Goal: Complete application form

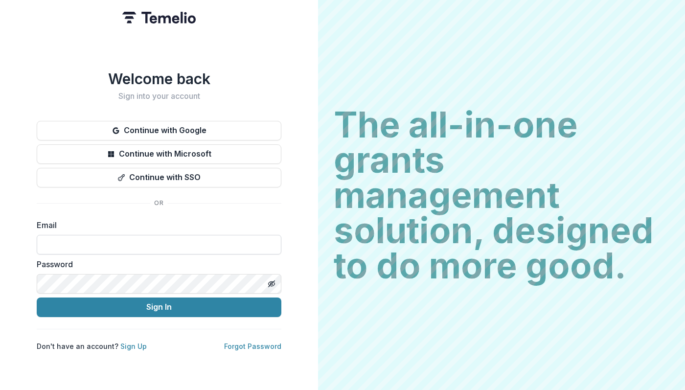
click at [200, 241] on input at bounding box center [159, 245] width 245 height 20
paste input "**********"
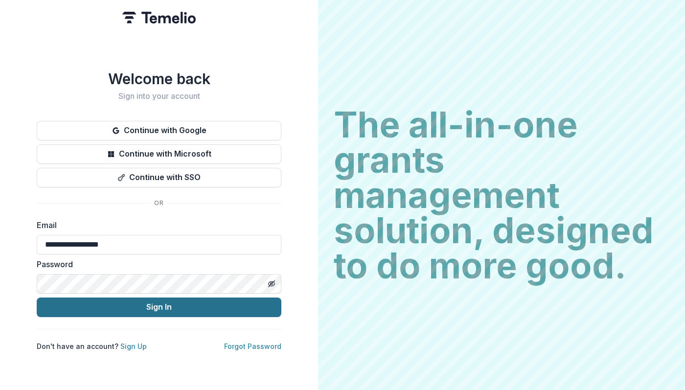
type input "**********"
click at [183, 307] on button "Sign In" at bounding box center [159, 308] width 245 height 20
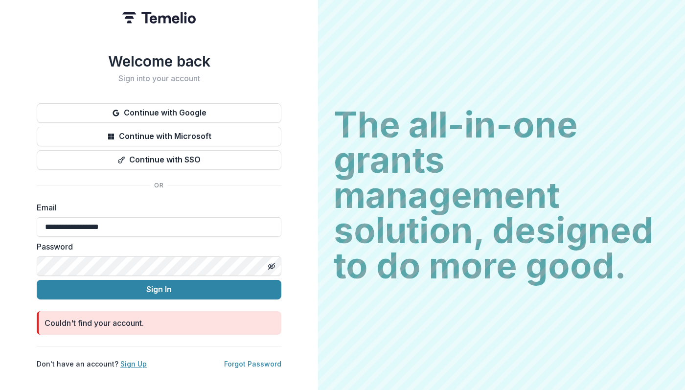
click at [129, 360] on link "Sign Up" at bounding box center [133, 364] width 26 height 8
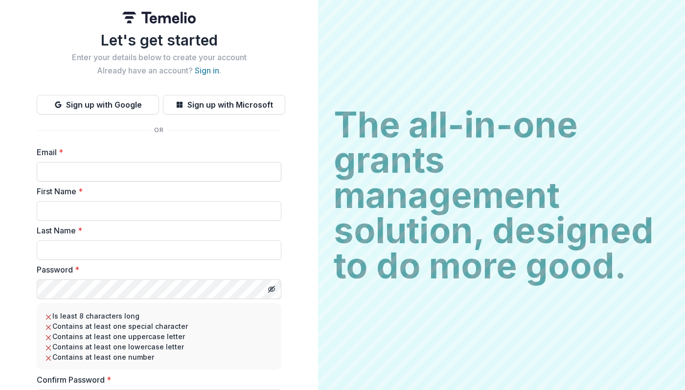
click at [112, 169] on input "Email *" at bounding box center [159, 172] width 245 height 20
paste input "**********"
type input "**********"
type input "*****"
type input "**********"
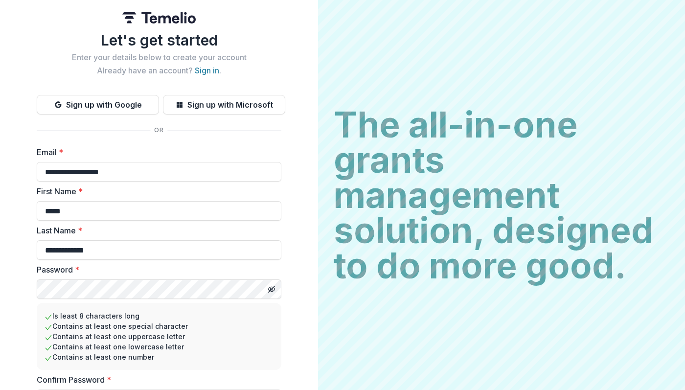
scroll to position [54, 0]
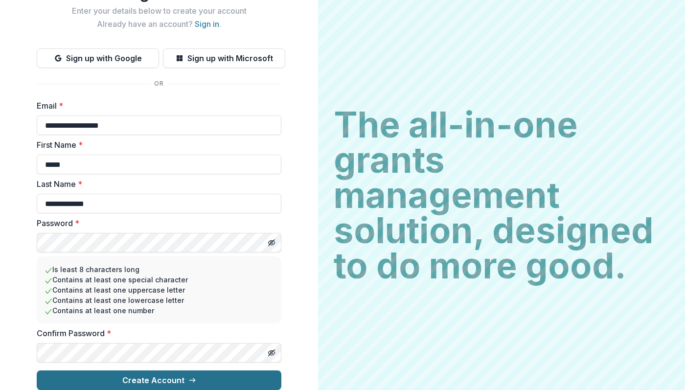
click at [204, 372] on button "Create Account" at bounding box center [159, 381] width 245 height 20
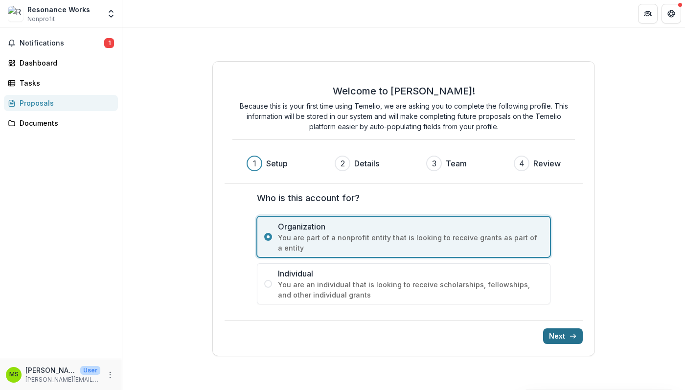
click at [566, 332] on button "Next" at bounding box center [563, 337] width 40 height 16
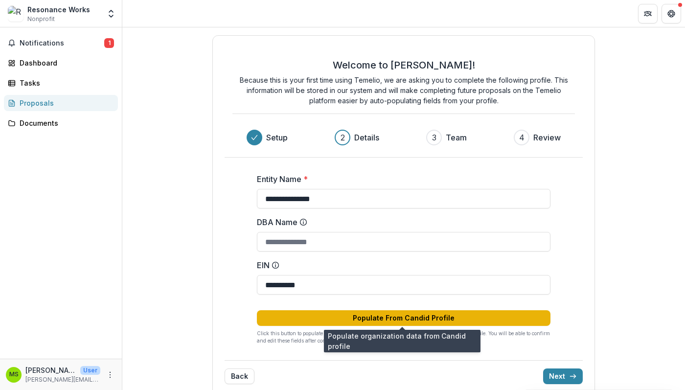
click at [497, 315] on button "Populate From Candid Profile" at bounding box center [404, 318] width 294 height 16
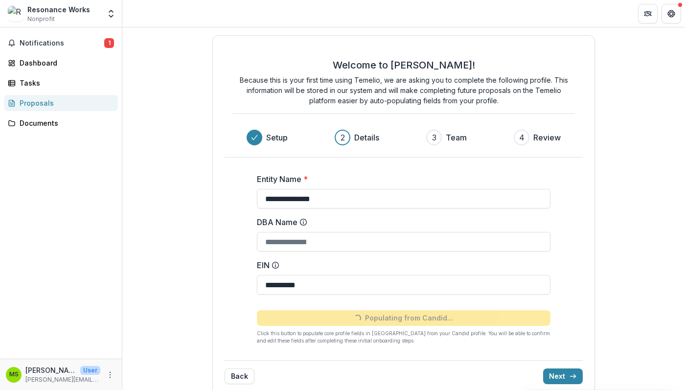
type input "**********"
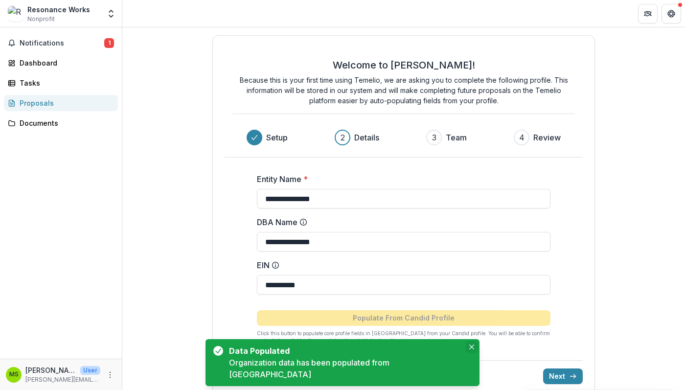
click at [466, 353] on button "Close" at bounding box center [472, 347] width 12 height 12
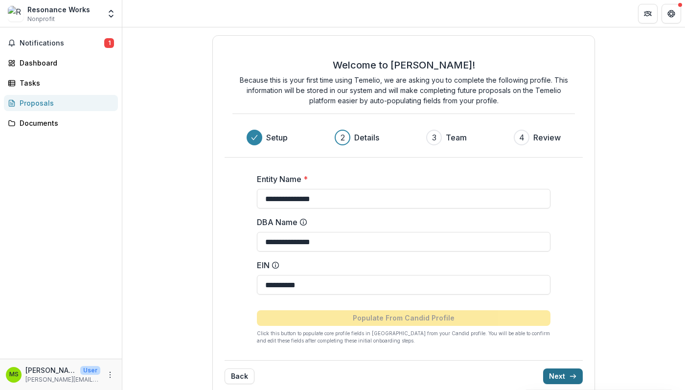
click at [575, 376] on button "Next" at bounding box center [563, 377] width 40 height 16
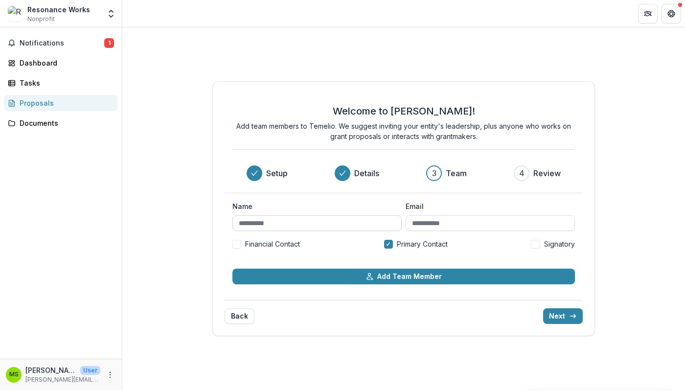
click at [370, 227] on input "Name" at bounding box center [317, 223] width 169 height 16
type input "*****"
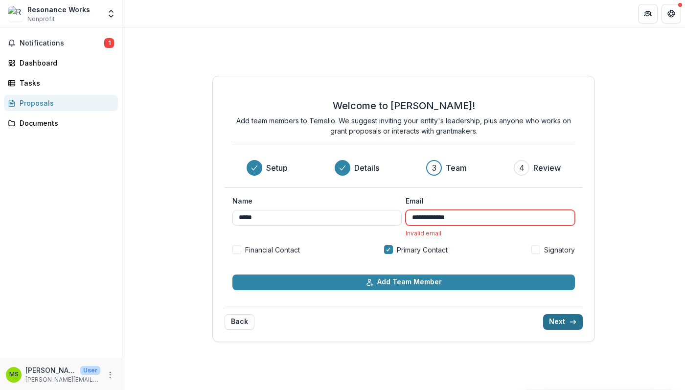
type input "**********"
click at [574, 325] on icon "submit" at bounding box center [573, 322] width 8 height 8
click at [490, 224] on input "**********" at bounding box center [490, 218] width 169 height 16
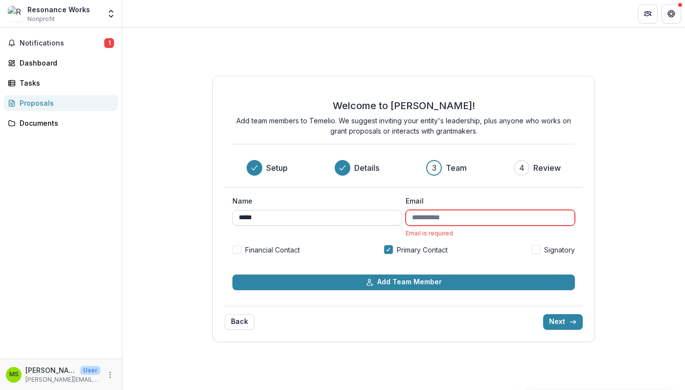
click at [341, 212] on input "*****" at bounding box center [317, 218] width 169 height 16
click at [328, 219] on input "*****" at bounding box center [317, 218] width 169 height 16
type input "**********"
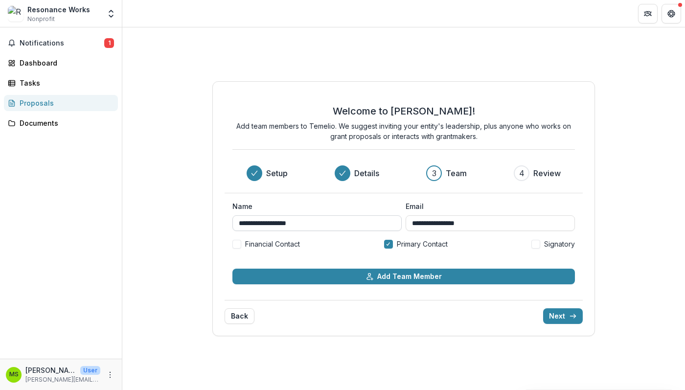
type input "**********"
click at [543, 308] on button "Next" at bounding box center [563, 316] width 40 height 16
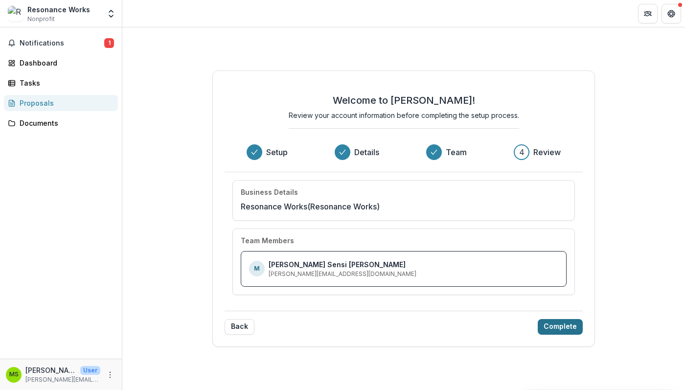
click at [568, 330] on button "Complete" at bounding box center [560, 327] width 45 height 16
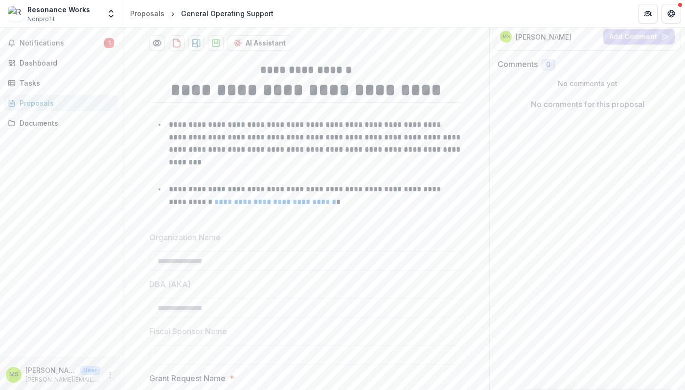
scroll to position [135, 0]
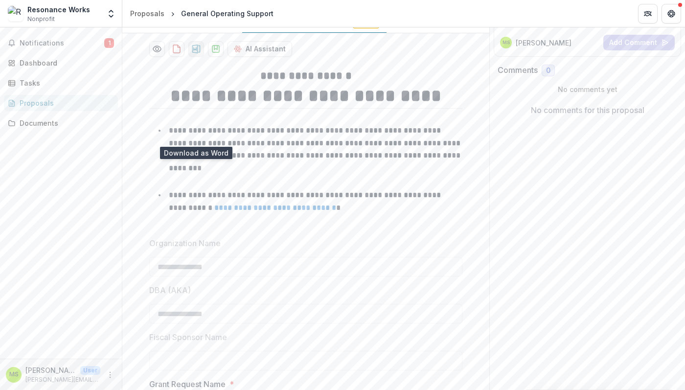
click at [194, 54] on icon "download-proposal" at bounding box center [196, 49] width 10 height 10
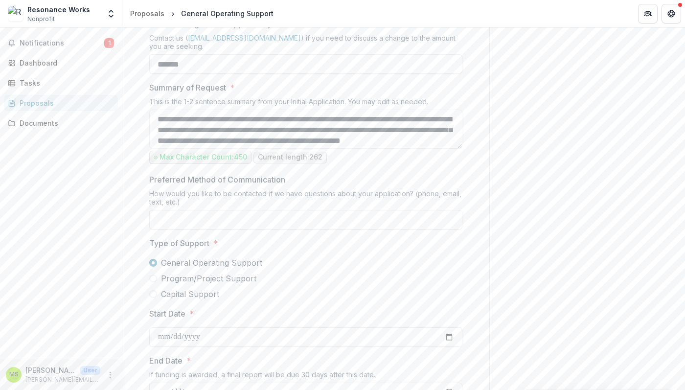
scroll to position [543, 0]
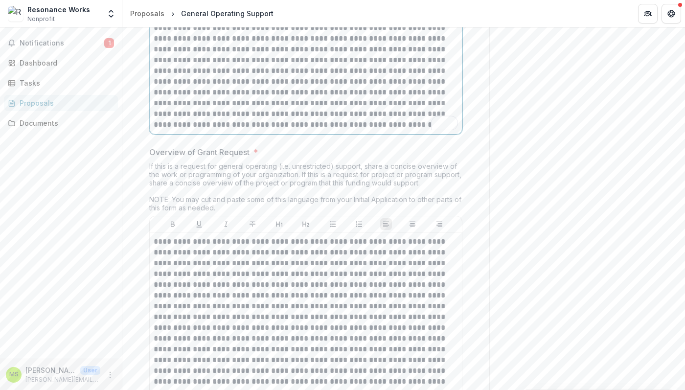
scroll to position [1240, 0]
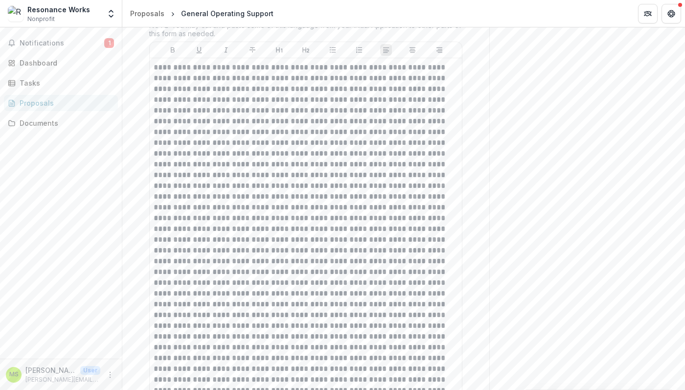
scroll to position [1389, 0]
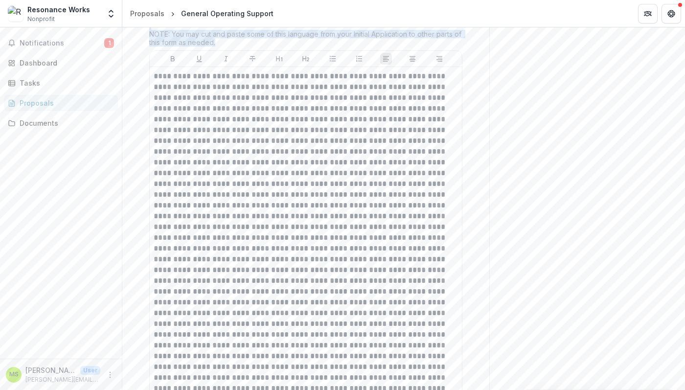
drag, startPoint x: 145, startPoint y: 83, endPoint x: 310, endPoint y: 127, distance: 171.4
copy div "If this is a request for general operating (i.e. unrestricted) support, share a…"
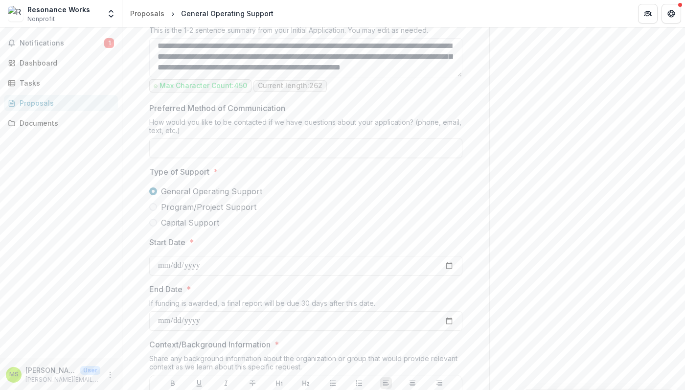
scroll to position [9, 0]
drag, startPoint x: 137, startPoint y: 199, endPoint x: 217, endPoint y: 212, distance: 80.7
click at [217, 139] on div "How would you like to be contacted if we have questions about your application?…" at bounding box center [305, 128] width 313 height 21
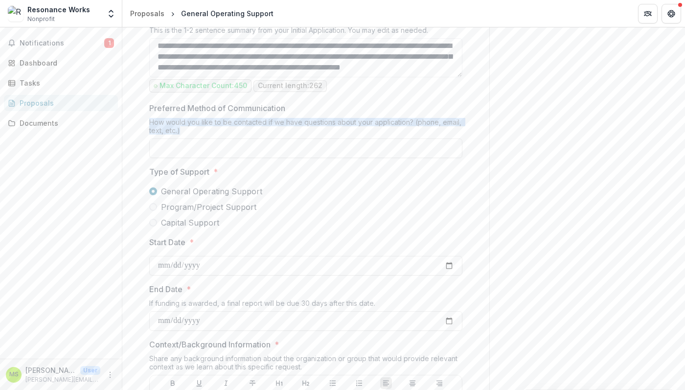
drag, startPoint x: 208, startPoint y: 216, endPoint x: 141, endPoint y: 212, distance: 66.7
copy div "How would you like to be contacted if we have questions about your application?…"
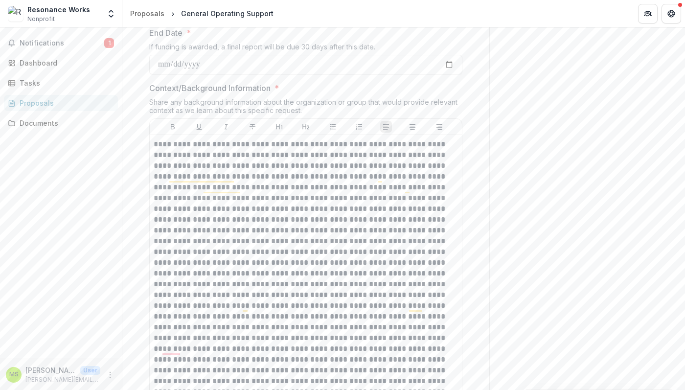
scroll to position [872, 0]
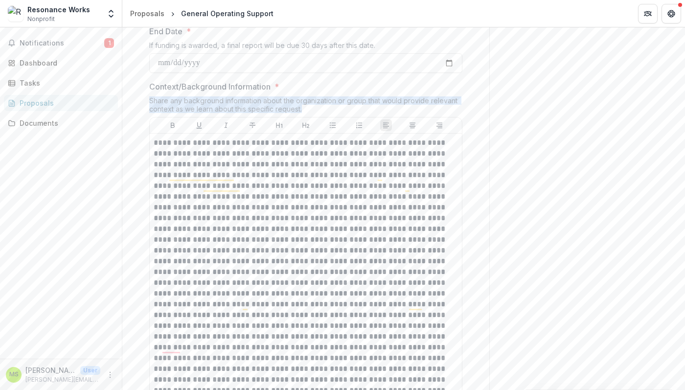
drag, startPoint x: 144, startPoint y: 186, endPoint x: 355, endPoint y: 198, distance: 211.4
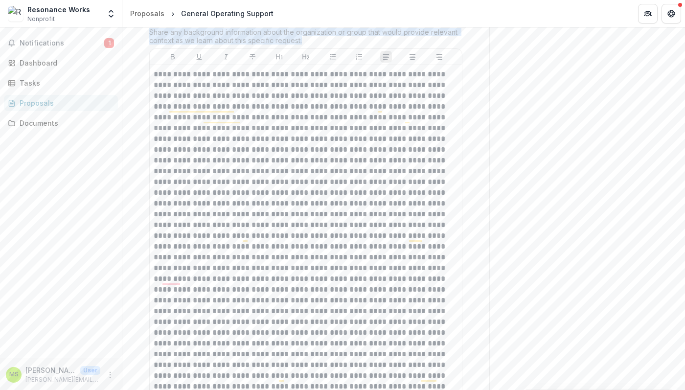
scroll to position [946, 0]
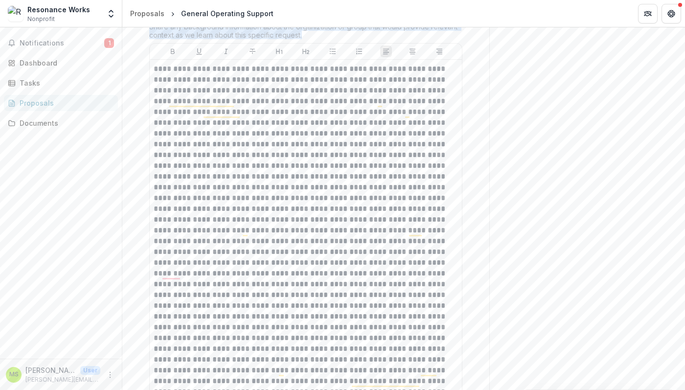
copy div "Share any background information about the organization or group that would pro…"
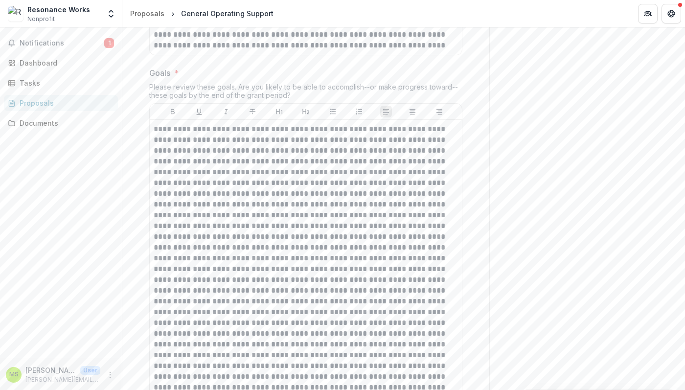
scroll to position [1833, 0]
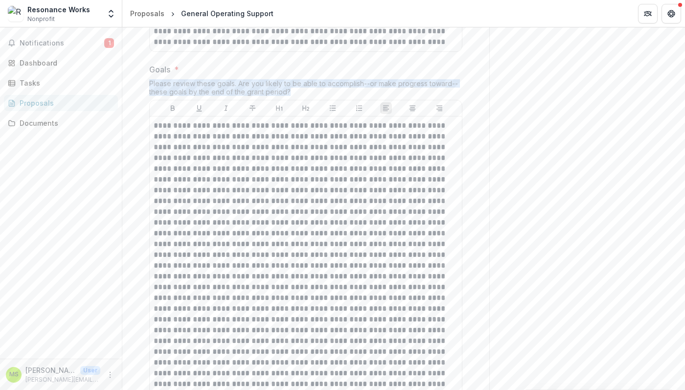
drag, startPoint x: 145, startPoint y: 165, endPoint x: 315, endPoint y: 176, distance: 170.2
copy div "Please review these goals. Are you likely to be able to accomplish--or make pro…"
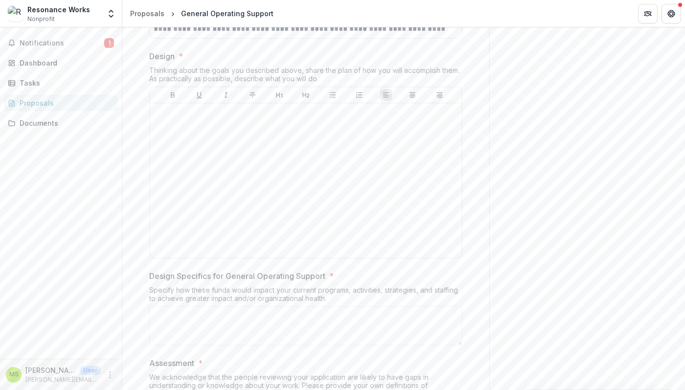
scroll to position [2337, 0]
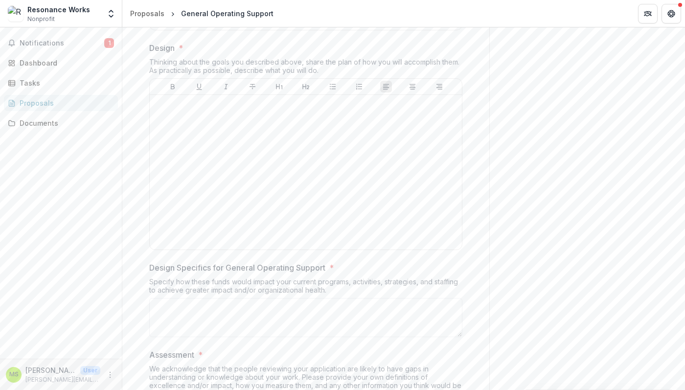
drag, startPoint x: 145, startPoint y: 145, endPoint x: 347, endPoint y: 155, distance: 202.4
copy div "Thinking about the goals you described above, share the plan of how you will ac…"
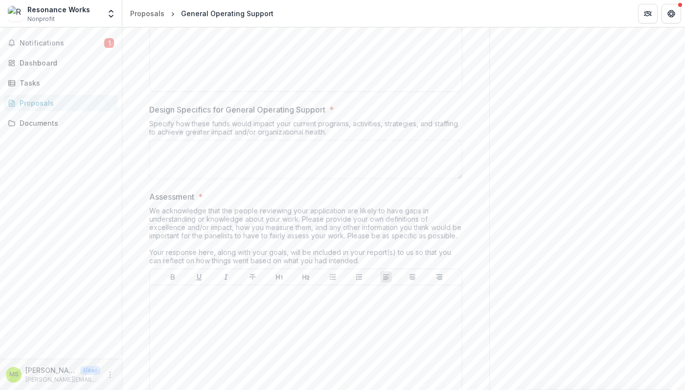
scroll to position [2496, 0]
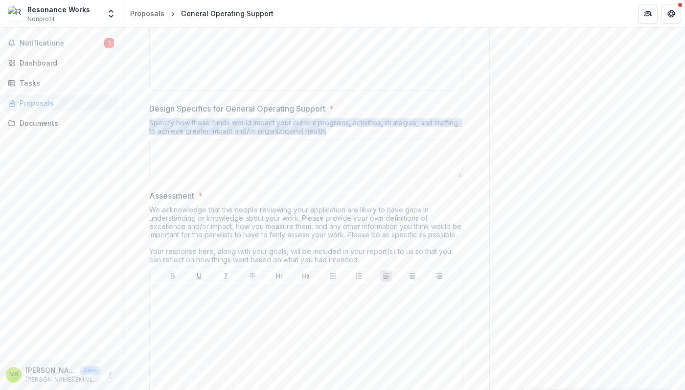
drag, startPoint x: 145, startPoint y: 209, endPoint x: 375, endPoint y: 220, distance: 230.4
copy div "Specify how these funds would impact your current programs, activities, strateg…"
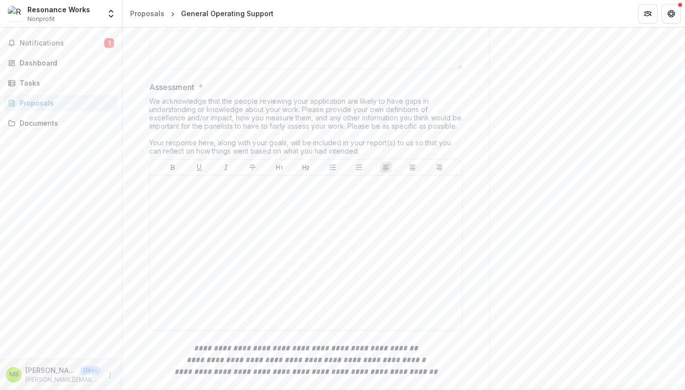
scroll to position [2608, 0]
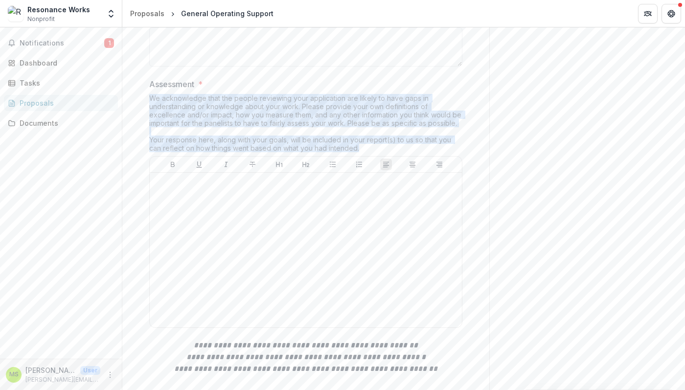
drag, startPoint x: 146, startPoint y: 183, endPoint x: 406, endPoint y: 233, distance: 264.6
copy div "We acknowledge that the people reviewing your application are likely to have ga…"
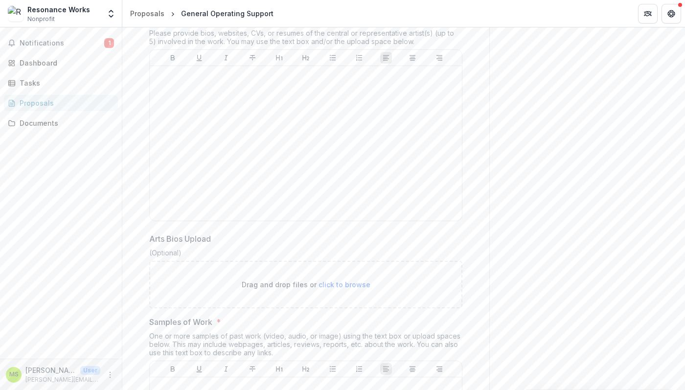
scroll to position [3028, 0]
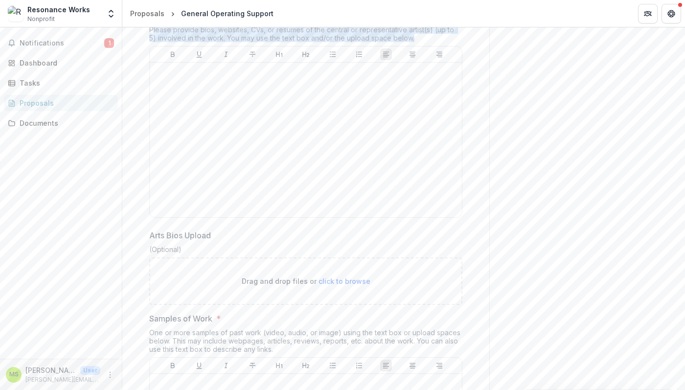
drag, startPoint x: 150, startPoint y: 118, endPoint x: 422, endPoint y: 137, distance: 272.8
click at [422, 137] on div "Artist Bios * Please provide bios, websites, CVs, or resumes of the central or …" at bounding box center [305, 116] width 313 height 212
click at [421, 46] on div "Please provide bios, websites, CVs, or resumes of the central or representative…" at bounding box center [305, 35] width 313 height 21
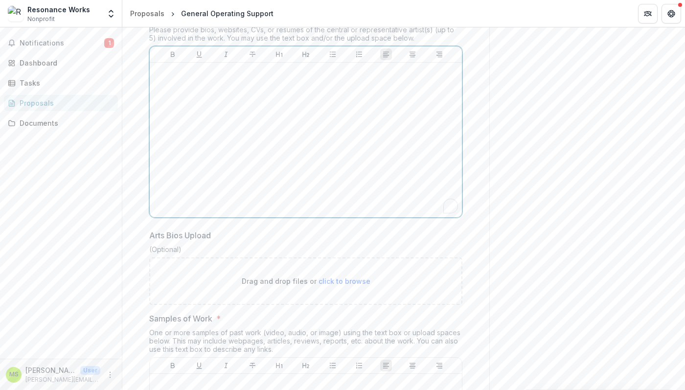
drag, startPoint x: 421, startPoint y: 121, endPoint x: 143, endPoint y: 117, distance: 278.1
click at [143, 117] on div "**********" at bounding box center [305, 131] width 329 height 5927
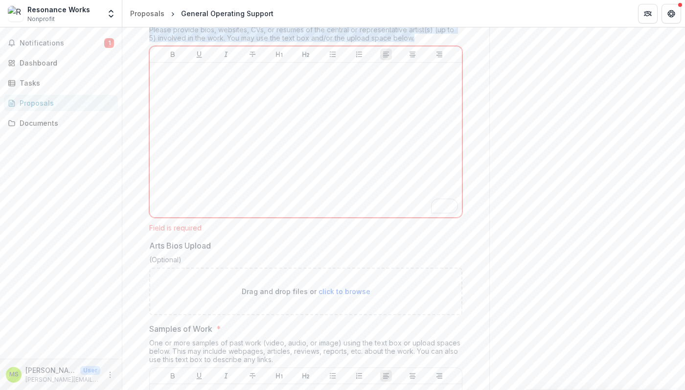
drag, startPoint x: 143, startPoint y: 117, endPoint x: 411, endPoint y: 124, distance: 268.4
click at [411, 125] on div "**********" at bounding box center [305, 136] width 329 height 5937
copy div "Please provide bios, websites, CVs, or resumes of the central or representative…"
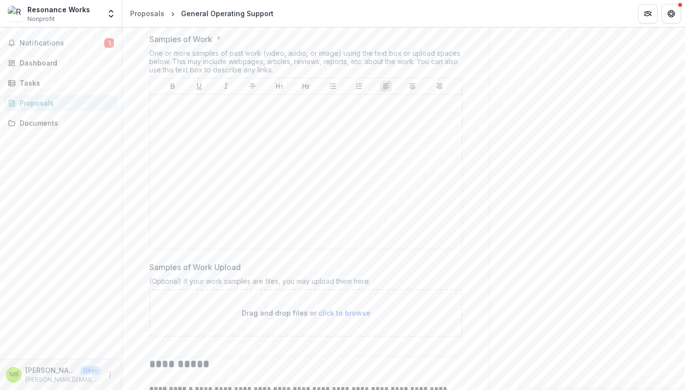
scroll to position [3318, 0]
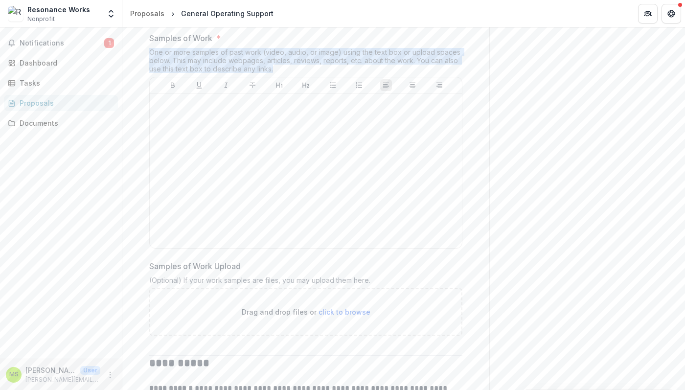
drag, startPoint x: 148, startPoint y: 138, endPoint x: 312, endPoint y: 153, distance: 165.2
click at [312, 77] on div "One or more samples of past work (video, audio, or image) using the text box or…" at bounding box center [305, 62] width 313 height 29
copy div "One or more samples of past work (video, audio, or image) using the text box or…"
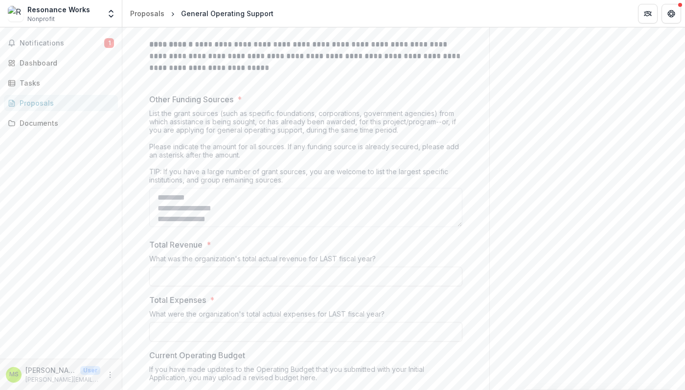
scroll to position [3664, 0]
drag, startPoint x: 146, startPoint y: 198, endPoint x: 302, endPoint y: 309, distance: 190.6
click at [302, 226] on textarea "Other Funding Sources *" at bounding box center [305, 206] width 313 height 39
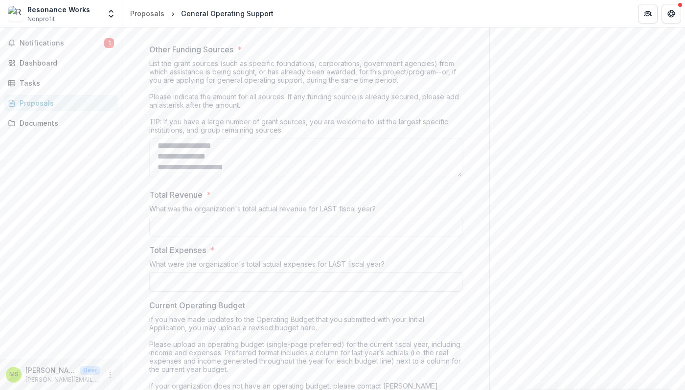
drag, startPoint x: 253, startPoint y: 259, endPoint x: 128, endPoint y: 166, distance: 155.4
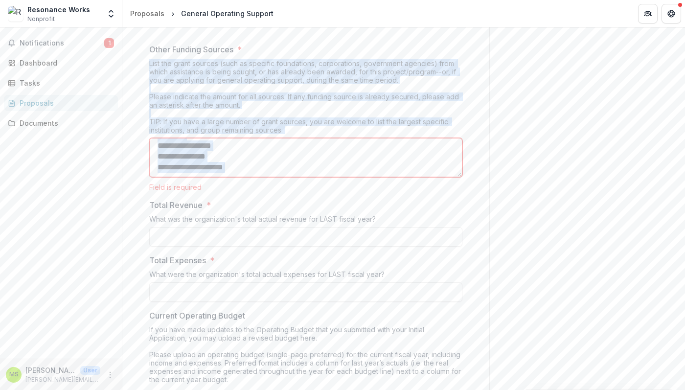
drag, startPoint x: 143, startPoint y: 149, endPoint x: 240, endPoint y: 263, distance: 150.4
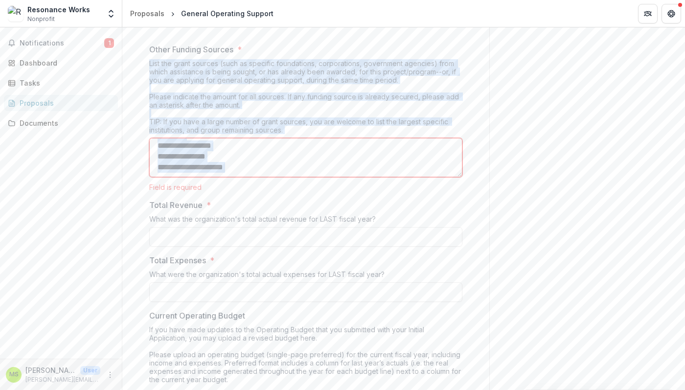
drag, startPoint x: 148, startPoint y: 150, endPoint x: 232, endPoint y: 265, distance: 142.7
click at [232, 191] on div "Other Funding Sources * List the grant sources (such as specific foundations, c…" at bounding box center [305, 118] width 313 height 148
copy div "List the grant sources (such as specific foundations, corporations, government …"
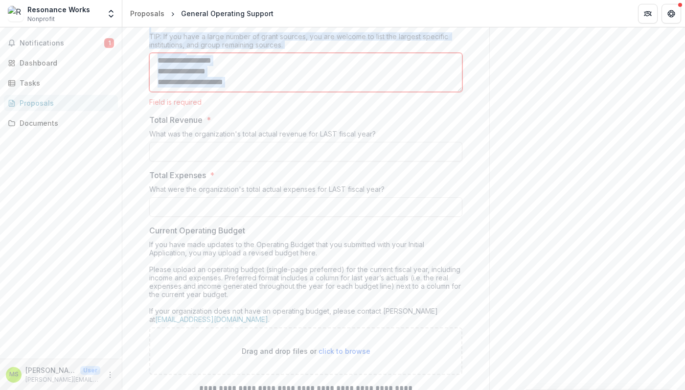
scroll to position [3813, 0]
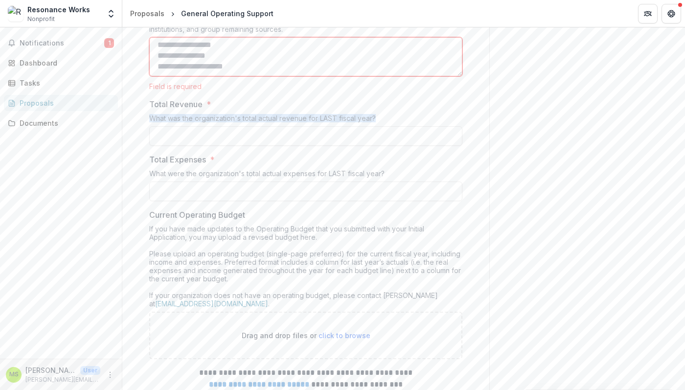
drag, startPoint x: 396, startPoint y: 205, endPoint x: 140, endPoint y: 202, distance: 255.6
drag, startPoint x: 136, startPoint y: 260, endPoint x: 419, endPoint y: 261, distance: 283.0
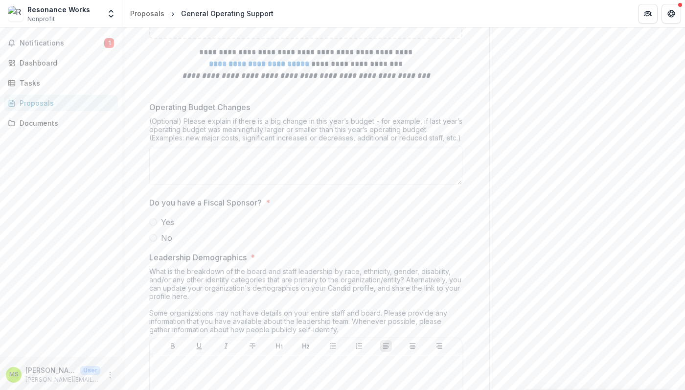
scroll to position [4135, 0]
drag, startPoint x: 143, startPoint y: 212, endPoint x: 473, endPoint y: 222, distance: 330.2
drag, startPoint x: 471, startPoint y: 222, endPoint x: 133, endPoint y: 204, distance: 338.8
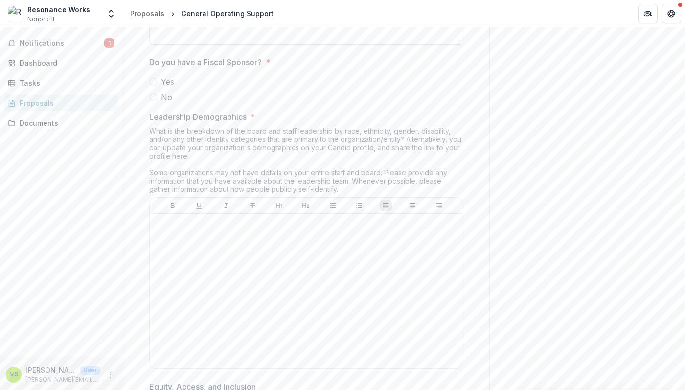
scroll to position [4286, 0]
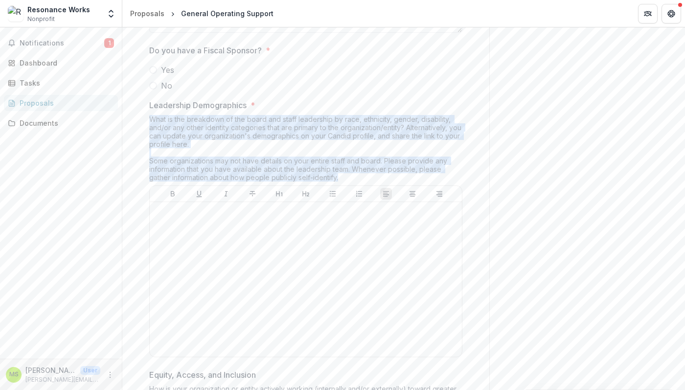
drag, startPoint x: 140, startPoint y: 204, endPoint x: 377, endPoint y: 262, distance: 244.9
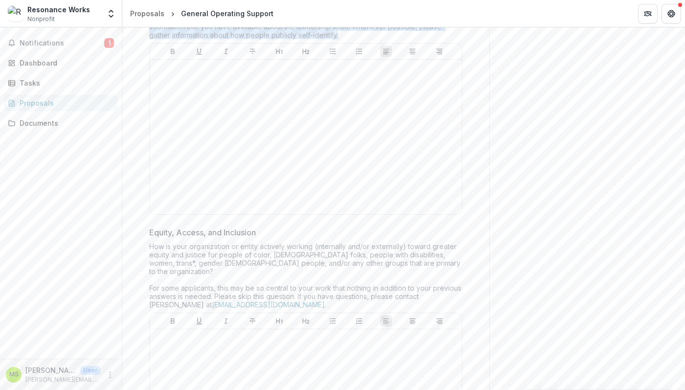
scroll to position [4548, 0]
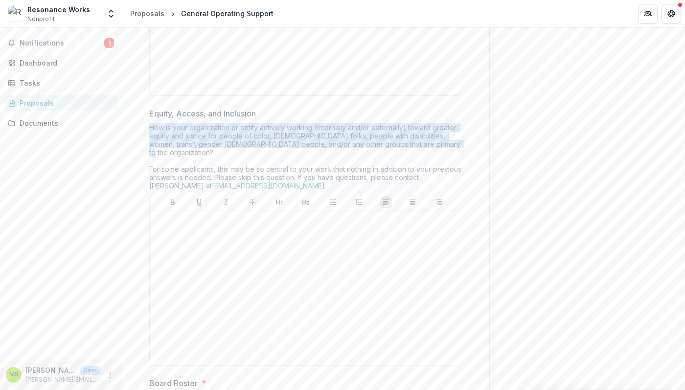
drag, startPoint x: 148, startPoint y: 216, endPoint x: 444, endPoint y: 229, distance: 295.5
click at [444, 194] on div "How is your organization or entity actively working (internally and/or external…" at bounding box center [305, 158] width 313 height 71
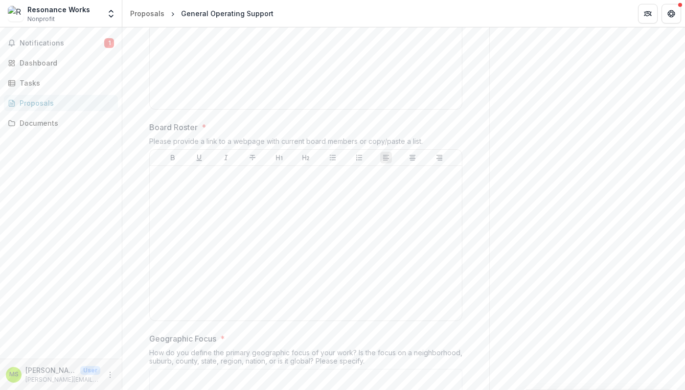
scroll to position [4814, 0]
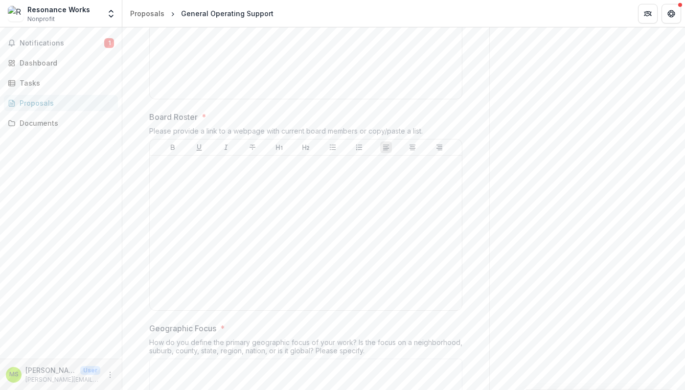
drag, startPoint x: 135, startPoint y: 209, endPoint x: 457, endPoint y: 203, distance: 321.7
drag, startPoint x: 432, startPoint y: 210, endPoint x: 143, endPoint y: 211, distance: 289.4
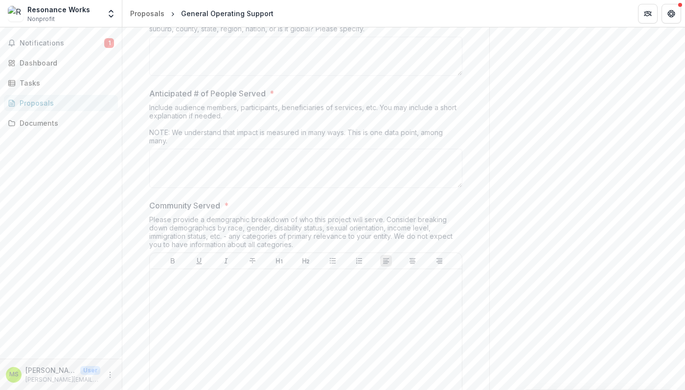
scroll to position [5137, 0]
drag, startPoint x: 143, startPoint y: 95, endPoint x: 391, endPoint y: 107, distance: 248.5
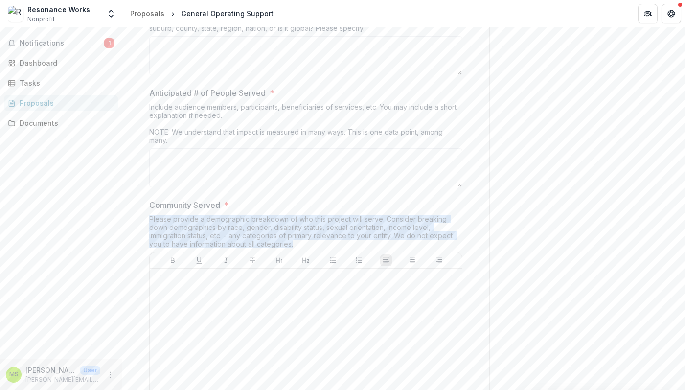
drag, startPoint x: 143, startPoint y: 296, endPoint x: 339, endPoint y: 320, distance: 197.4
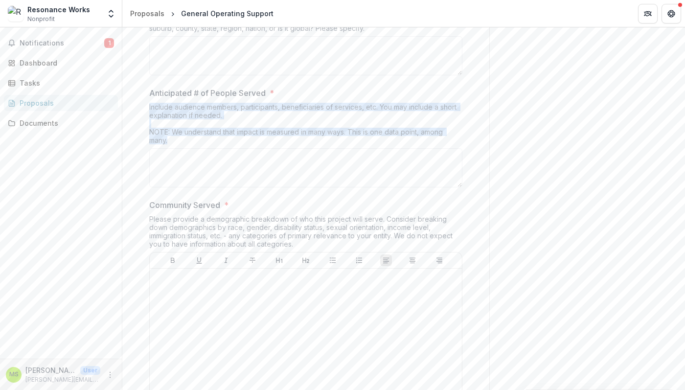
drag, startPoint x: 143, startPoint y: 183, endPoint x: 252, endPoint y: 220, distance: 115.0
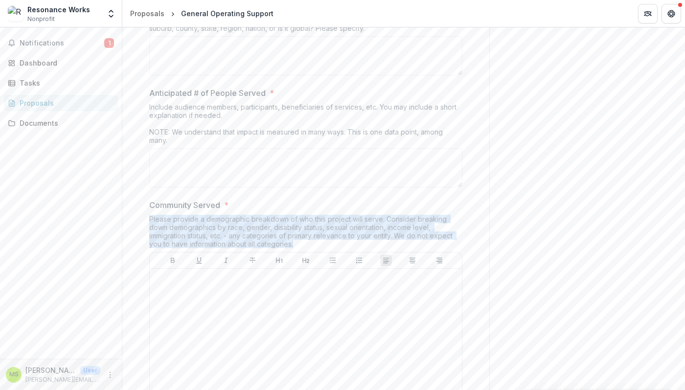
drag, startPoint x: 147, startPoint y: 298, endPoint x: 341, endPoint y: 318, distance: 194.9
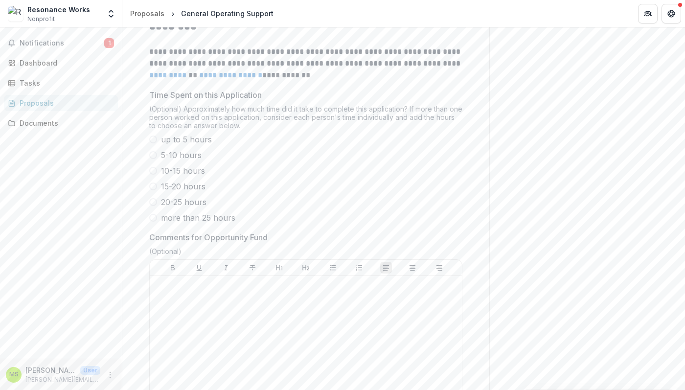
scroll to position [5658, 0]
click at [460, 133] on div "(Optional) Approximately how much time did it take to complete this application…" at bounding box center [305, 118] width 313 height 29
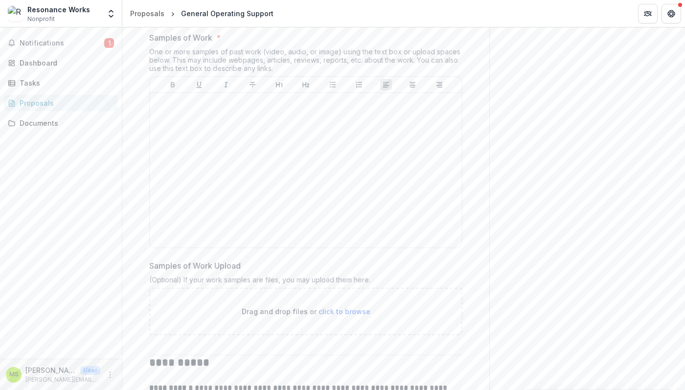
scroll to position [3317, 0]
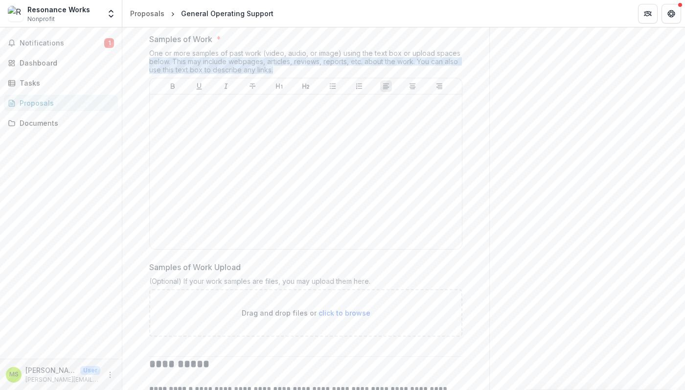
drag, startPoint x: 141, startPoint y: 145, endPoint x: 332, endPoint y: 158, distance: 191.4
click at [332, 78] on div "One or more samples of past work (video, audio, or image) using the text box or…" at bounding box center [305, 63] width 313 height 29
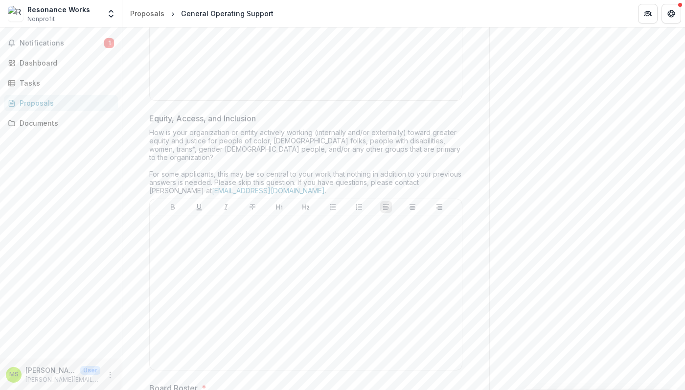
scroll to position [4576, 0]
